Goal: Navigation & Orientation: Understand site structure

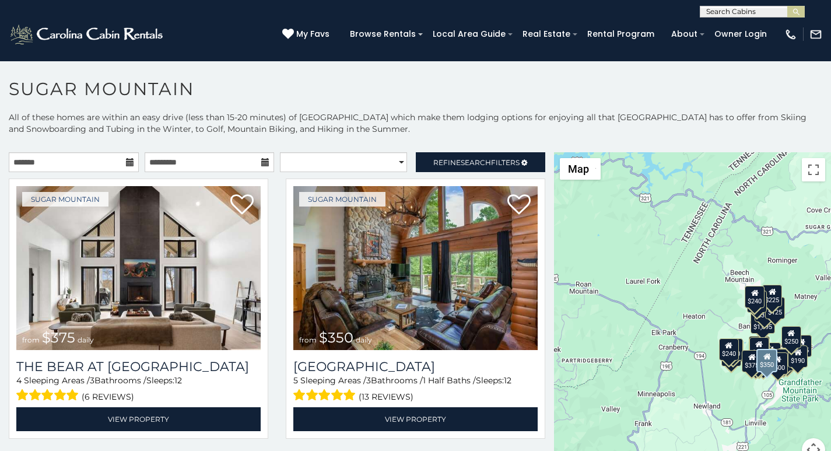
scroll to position [73, 0]
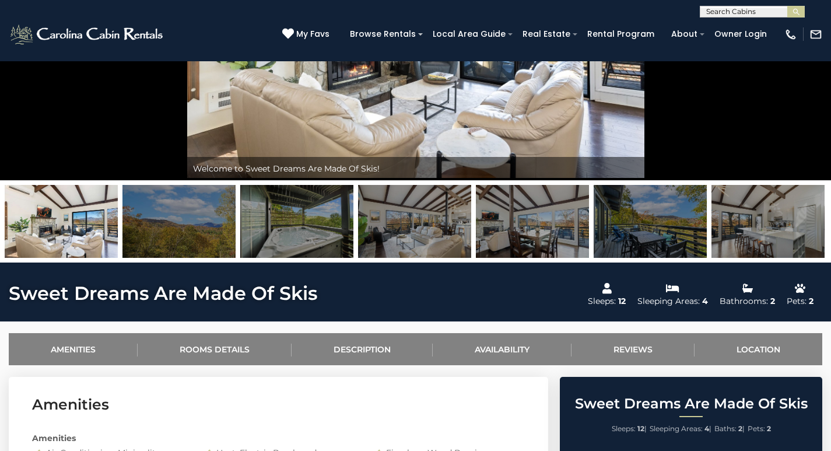
scroll to position [194, 0]
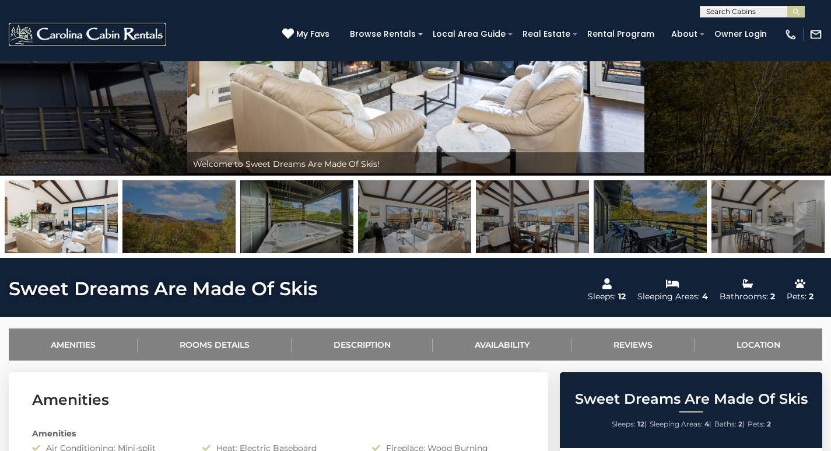
click at [150, 27] on link at bounding box center [87, 34] width 157 height 23
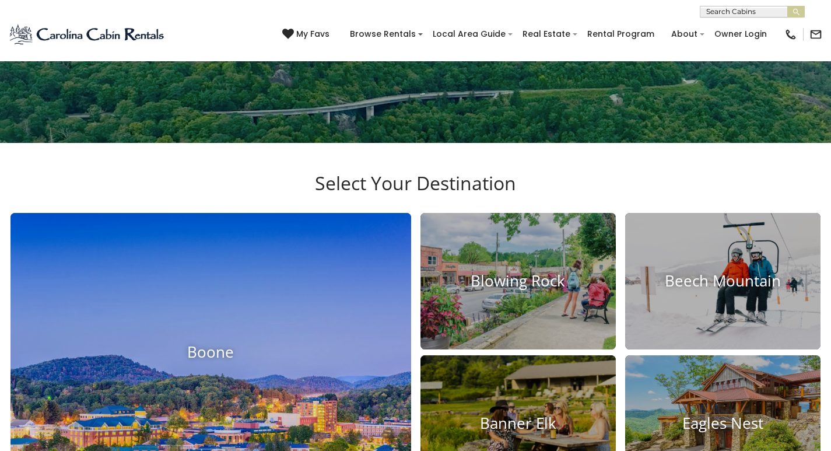
scroll to position [292, 0]
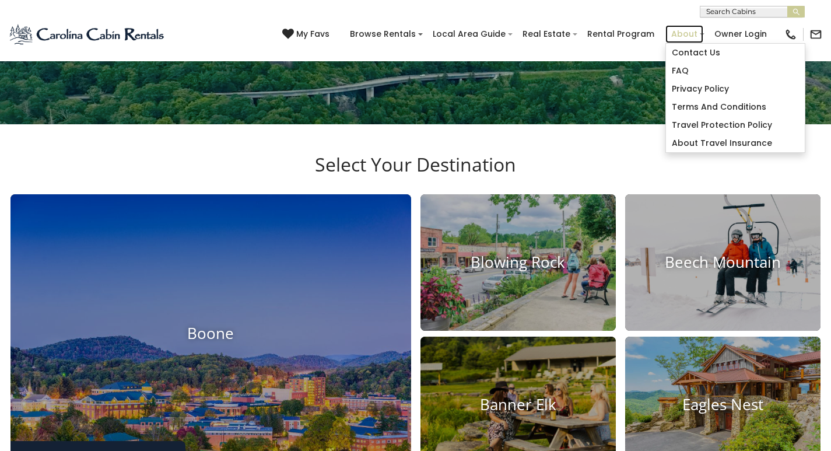
click at [683, 28] on link "About" at bounding box center [684, 34] width 38 height 18
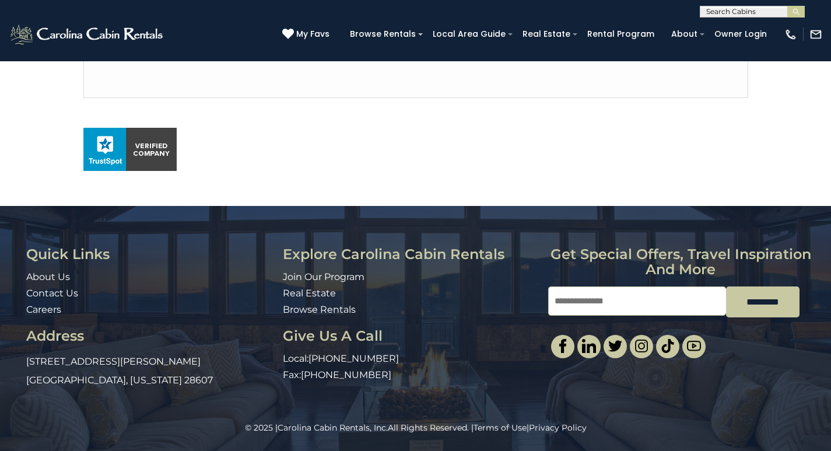
scroll to position [704, 0]
click at [29, 282] on link "About Us" at bounding box center [48, 276] width 44 height 11
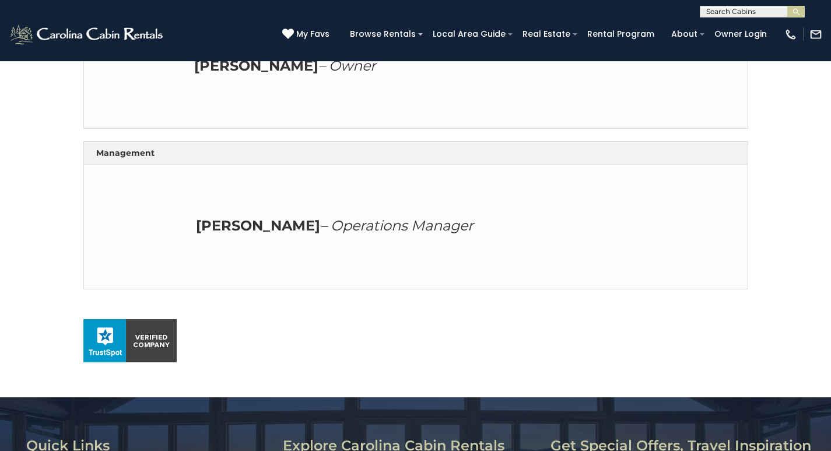
scroll to position [486, 0]
